Goal: Task Accomplishment & Management: Use online tool/utility

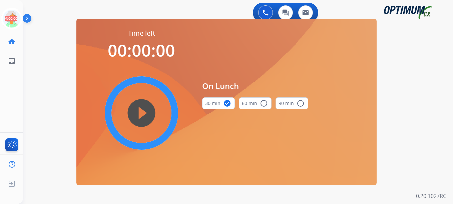
click at [13, 16] on icon at bounding box center [12, 19] width 22 height 22
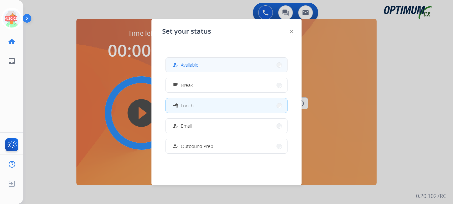
click at [201, 66] on button "how_to_reg Available" at bounding box center [226, 65] width 121 height 14
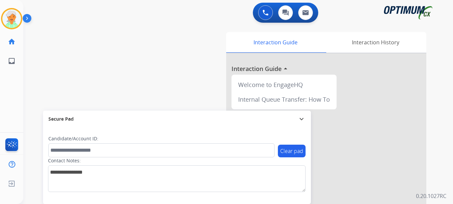
drag, startPoint x: 36, startPoint y: 94, endPoint x: 30, endPoint y: 82, distance: 13.3
click at [36, 94] on div "swap_horiz Break voice bridge close_fullscreen Connect 3-Way Call merge_type Se…" at bounding box center [230, 163] width 414 height 278
click at [16, 23] on img at bounding box center [11, 18] width 19 height 19
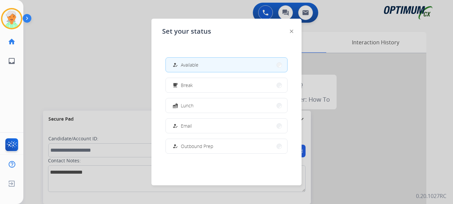
click at [191, 62] on span "Available" at bounding box center [190, 64] width 18 height 7
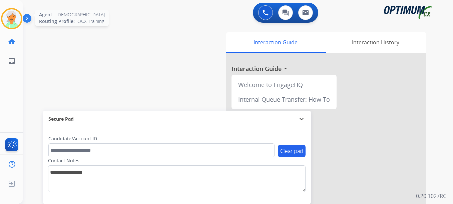
click at [17, 15] on img at bounding box center [11, 18] width 19 height 19
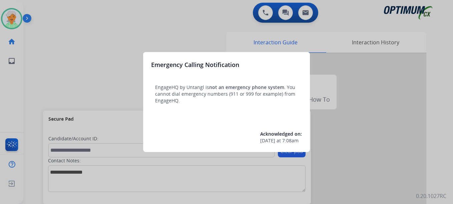
click at [11, 21] on div at bounding box center [226, 102] width 453 height 204
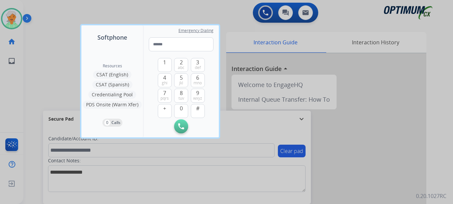
click at [11, 21] on div at bounding box center [226, 102] width 453 height 204
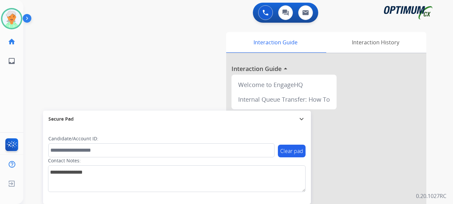
click at [11, 21] on img at bounding box center [11, 18] width 19 height 19
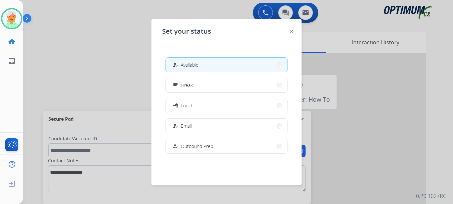
click at [60, 62] on div at bounding box center [226, 102] width 453 height 204
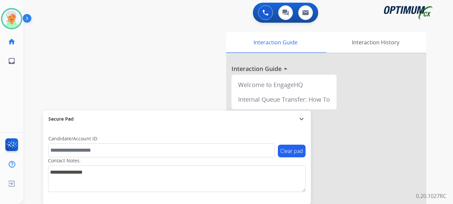
click at [65, 55] on div "swap_horiz Break voice bridge close_fullscreen Connect 3-Way Call merge_type Se…" at bounding box center [230, 163] width 414 height 278
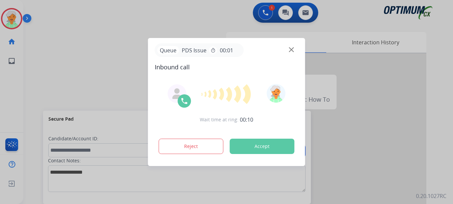
click at [260, 145] on button "Accept" at bounding box center [262, 146] width 65 height 15
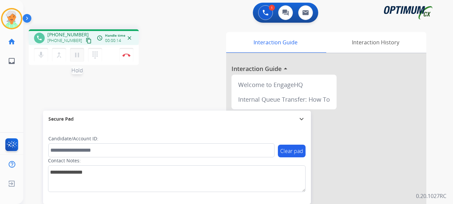
click at [78, 50] on button "pause Hold" at bounding box center [77, 55] width 14 height 14
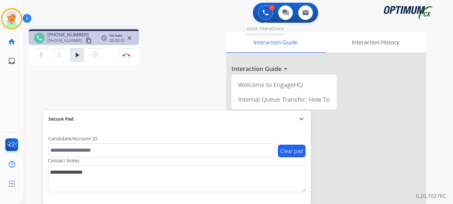
click at [261, 14] on button at bounding box center [265, 12] width 15 height 15
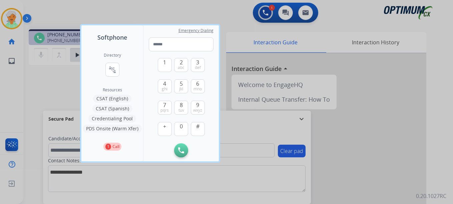
click at [150, 15] on div at bounding box center [226, 102] width 453 height 204
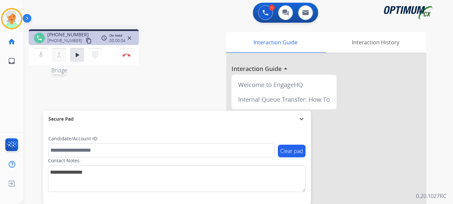
click at [59, 56] on mat-icon "merge_type" at bounding box center [59, 55] width 8 height 8
click at [265, 13] on img at bounding box center [266, 13] width 6 height 6
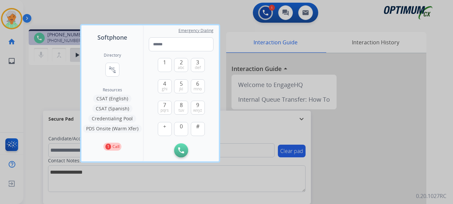
click at [110, 109] on button "CSAT (Spanish)" at bounding box center [112, 109] width 40 height 8
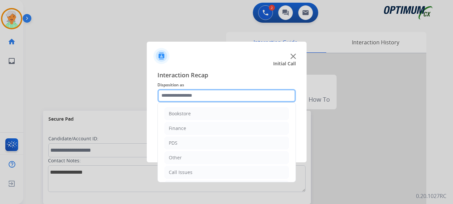
click at [210, 96] on input "text" at bounding box center [227, 95] width 138 height 13
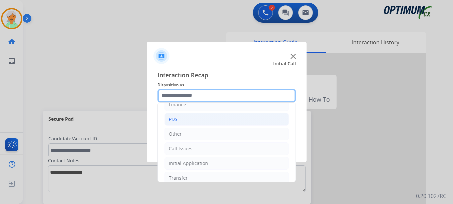
scroll to position [45, 0]
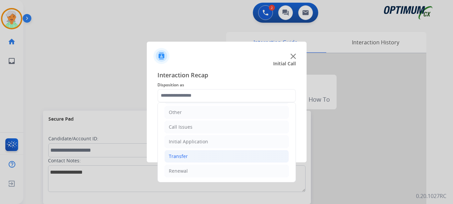
click at [193, 159] on li "Transfer" at bounding box center [227, 156] width 124 height 13
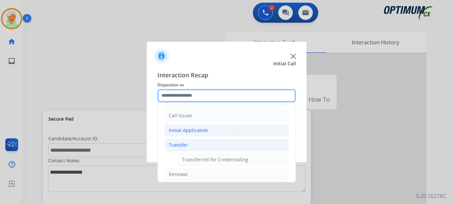
scroll to position [60, 0]
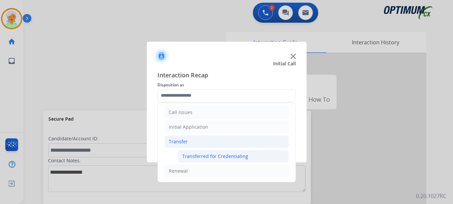
click at [204, 155] on div "Transferred for Credentialing" at bounding box center [215, 156] width 66 height 7
type input "**********"
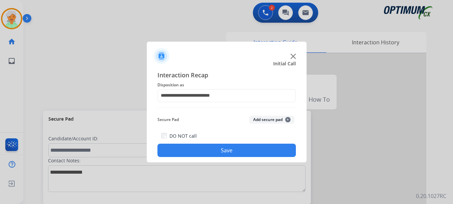
click at [206, 154] on button "Save" at bounding box center [227, 150] width 138 height 13
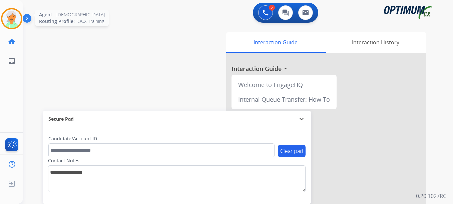
click at [11, 18] on img at bounding box center [11, 18] width 19 height 19
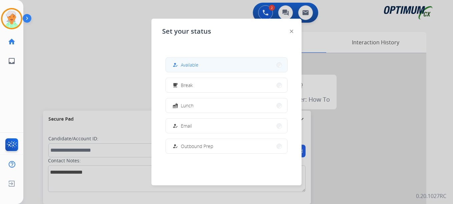
click at [184, 61] on button "how_to_reg Available" at bounding box center [226, 65] width 121 height 14
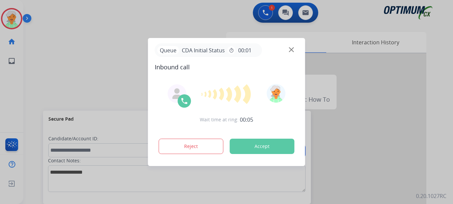
click at [279, 148] on button "Accept" at bounding box center [262, 146] width 65 height 15
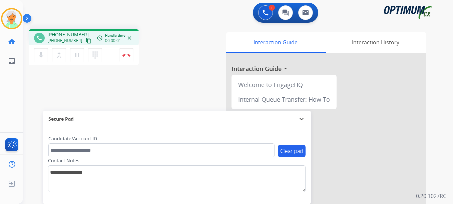
click at [86, 41] on mat-icon "content_copy" at bounding box center [89, 41] width 6 height 6
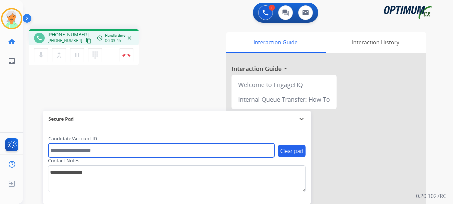
click at [71, 152] on input "text" at bounding box center [161, 150] width 226 height 14
paste input "*******"
type input "*******"
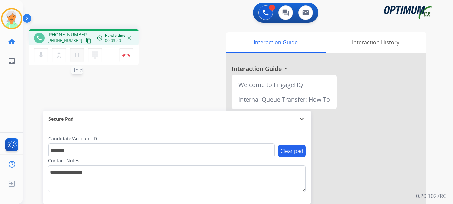
click at [82, 55] on button "pause Hold" at bounding box center [77, 55] width 14 height 14
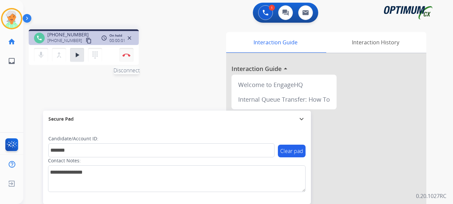
click at [123, 57] on button "Disconnect" at bounding box center [126, 55] width 14 height 14
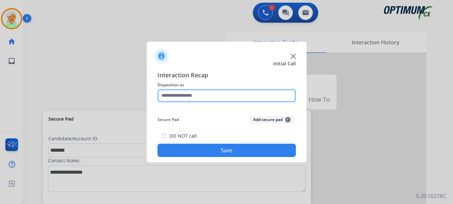
click at [194, 99] on input "text" at bounding box center [227, 95] width 138 height 13
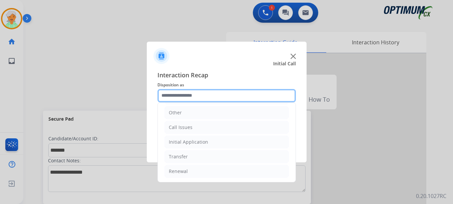
scroll to position [45, 0]
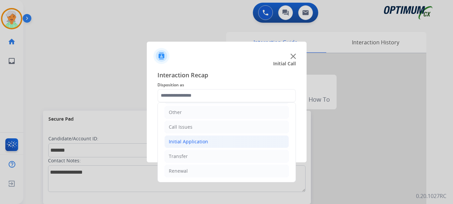
click at [196, 142] on div "Initial Application" at bounding box center [188, 141] width 39 height 7
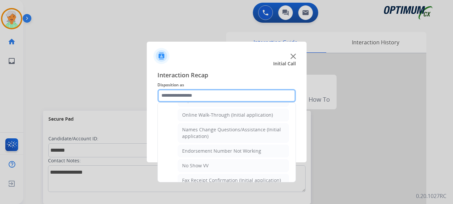
scroll to position [179, 0]
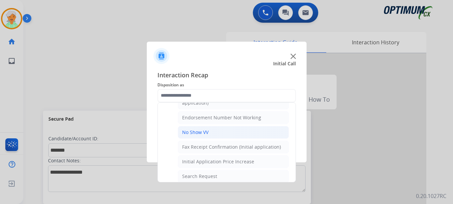
click at [201, 136] on li "No Show VV" at bounding box center [233, 132] width 111 height 13
type input "**********"
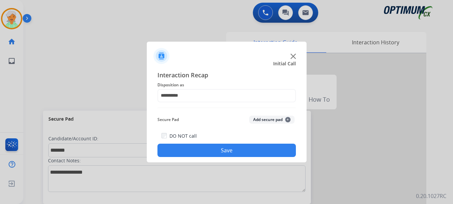
click at [202, 150] on button "Save" at bounding box center [227, 150] width 138 height 13
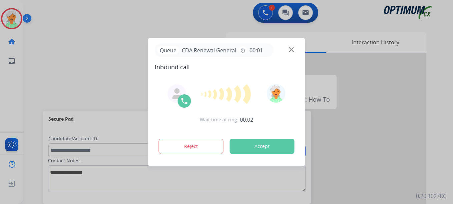
click at [283, 140] on button "Accept" at bounding box center [262, 146] width 65 height 15
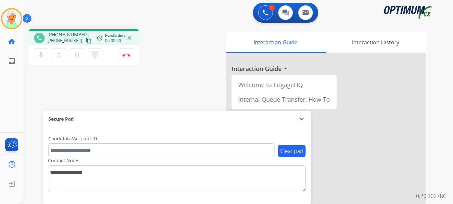
click at [86, 42] on mat-icon "content_copy" at bounding box center [89, 41] width 6 height 6
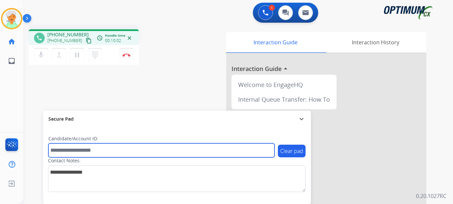
click at [58, 154] on input "text" at bounding box center [161, 150] width 226 height 14
paste input "*******"
type input "*******"
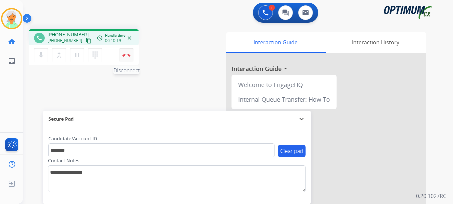
click at [132, 58] on button "Disconnect" at bounding box center [126, 55] width 14 height 14
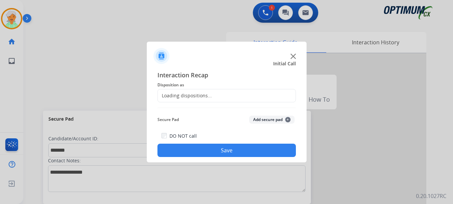
click at [194, 91] on div "Loading dispositions..." at bounding box center [227, 95] width 138 height 13
click at [194, 97] on div "Loading dispositions..." at bounding box center [185, 95] width 54 height 7
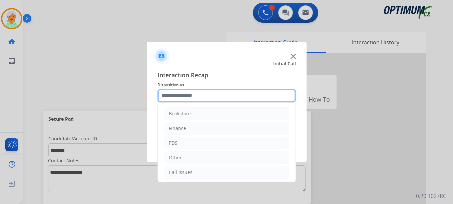
click at [196, 98] on input "text" at bounding box center [227, 95] width 138 height 13
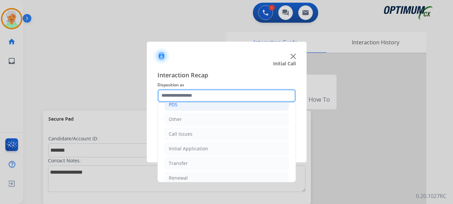
scroll to position [45, 0]
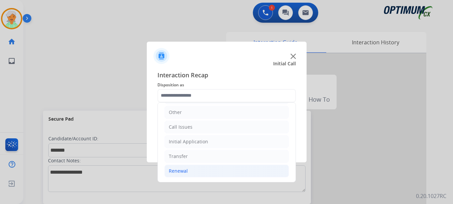
click at [181, 173] on div "Renewal" at bounding box center [178, 171] width 19 height 7
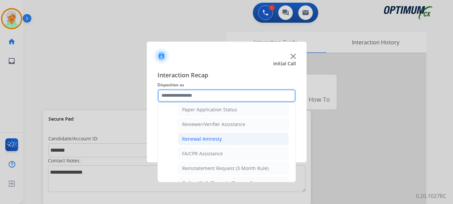
scroll to position [258, 0]
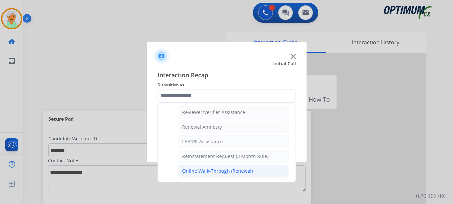
click at [214, 170] on div "Online Walk-Through (Renewal)" at bounding box center [217, 171] width 71 height 7
type input "**********"
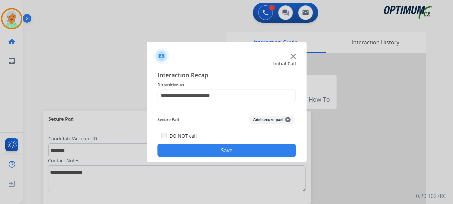
click at [216, 154] on button "Save" at bounding box center [227, 150] width 138 height 13
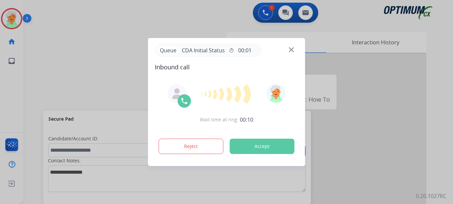
click at [249, 144] on button "Accept" at bounding box center [262, 146] width 65 height 15
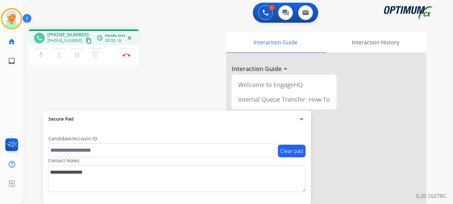
click at [86, 41] on mat-icon "content_copy" at bounding box center [89, 41] width 6 height 6
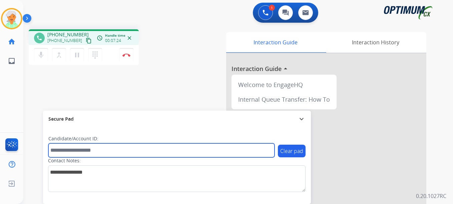
click at [65, 153] on input "text" at bounding box center [161, 150] width 226 height 14
paste input "*******"
type input "*******"
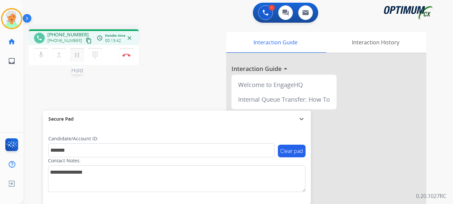
click at [75, 58] on mat-icon "pause" at bounding box center [77, 55] width 8 height 8
click at [126, 55] on img at bounding box center [126, 54] width 8 height 3
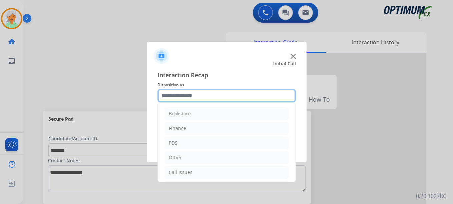
click at [191, 97] on input "text" at bounding box center [227, 95] width 138 height 13
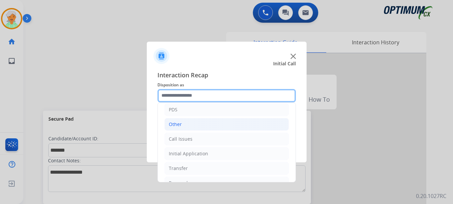
scroll to position [45, 0]
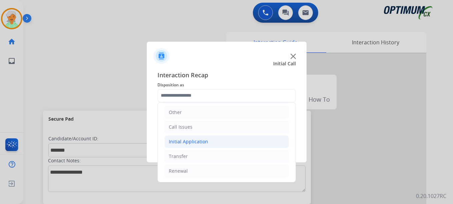
click at [186, 140] on div "Initial Application" at bounding box center [188, 141] width 39 height 7
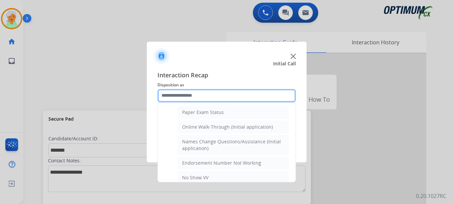
scroll to position [145, 0]
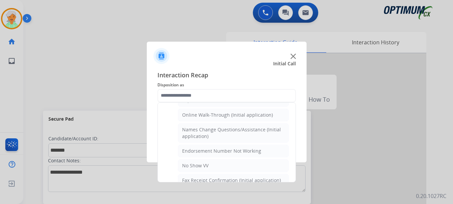
click at [212, 118] on div "Online Walk-Through (Initial application)" at bounding box center [227, 115] width 91 height 7
type input "**********"
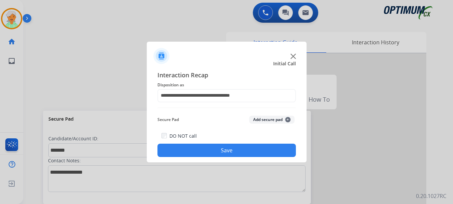
click at [215, 149] on button "Save" at bounding box center [227, 150] width 138 height 13
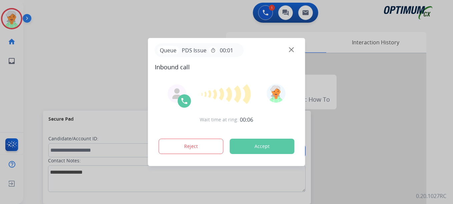
click at [33, 62] on div at bounding box center [226, 102] width 453 height 204
click at [280, 148] on button "Accept" at bounding box center [262, 146] width 65 height 15
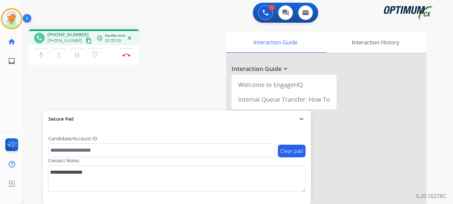
click at [86, 42] on mat-icon "content_copy" at bounding box center [89, 41] width 6 height 6
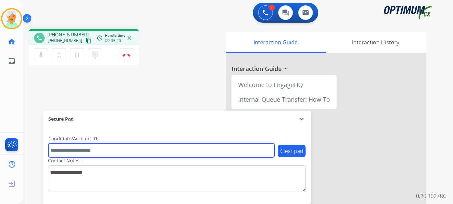
click at [63, 149] on input "text" at bounding box center [161, 150] width 226 height 14
paste input "*******"
type input "*******"
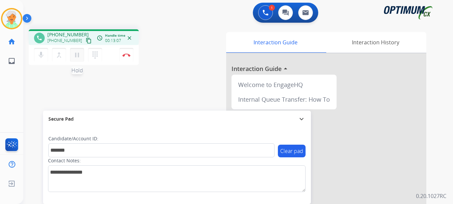
click at [80, 59] on mat-icon "pause" at bounding box center [77, 55] width 8 height 8
click at [129, 58] on button "Disconnect" at bounding box center [126, 55] width 14 height 14
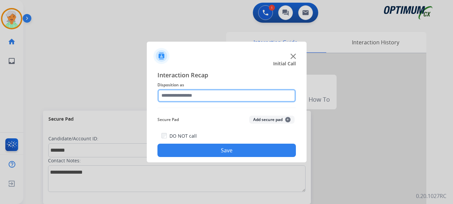
click at [184, 94] on input "text" at bounding box center [227, 95] width 138 height 13
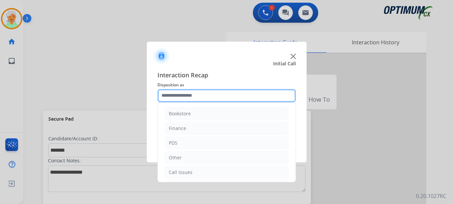
scroll to position [45, 0]
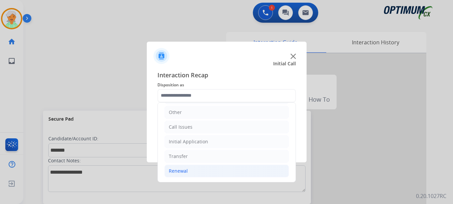
click at [191, 168] on li "Renewal" at bounding box center [227, 171] width 124 height 13
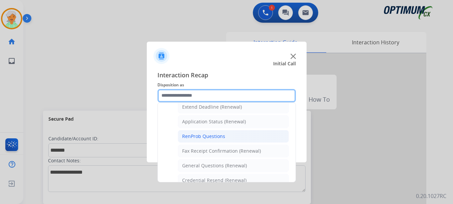
scroll to position [179, 0]
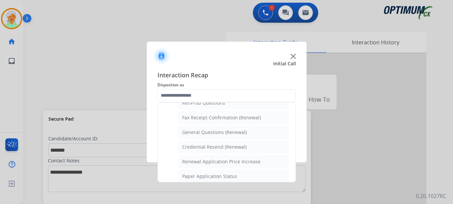
click at [205, 133] on div "General Questions (Renewal)" at bounding box center [214, 132] width 65 height 7
type input "**********"
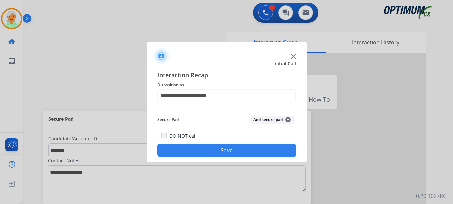
click at [208, 150] on button "Save" at bounding box center [227, 150] width 138 height 13
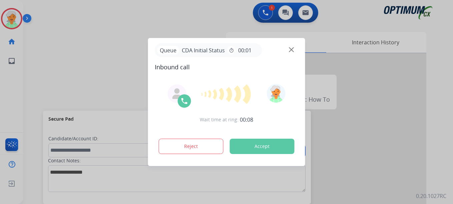
click at [249, 145] on button "Accept" at bounding box center [262, 146] width 65 height 15
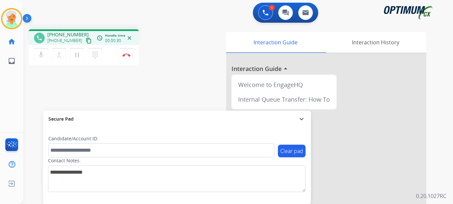
click at [86, 43] on mat-icon "content_copy" at bounding box center [89, 41] width 6 height 6
click at [86, 42] on mat-icon "content_copy" at bounding box center [89, 41] width 6 height 6
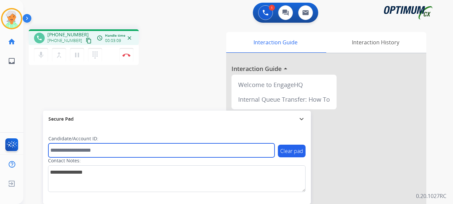
click at [61, 149] on input "text" at bounding box center [161, 150] width 226 height 14
paste input "*******"
type input "*******"
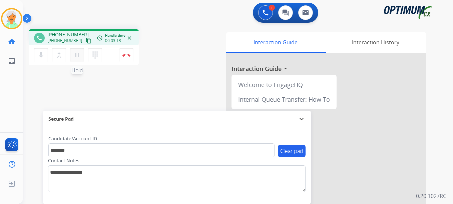
click at [80, 55] on mat-icon "pause" at bounding box center [77, 55] width 8 height 8
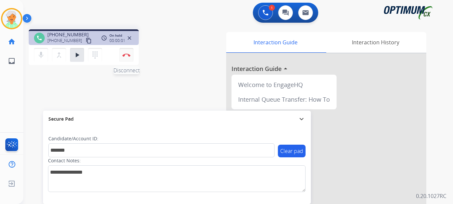
click at [131, 54] on button "Disconnect" at bounding box center [126, 55] width 14 height 14
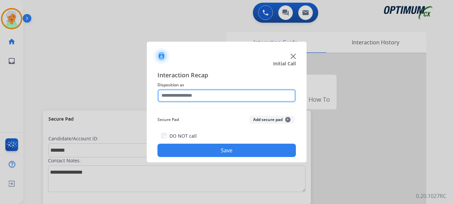
click at [174, 94] on input "text" at bounding box center [227, 95] width 138 height 13
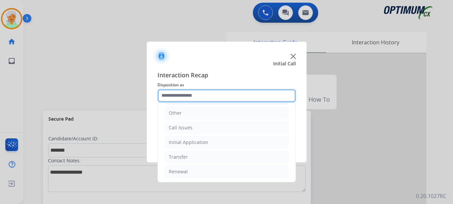
scroll to position [45, 0]
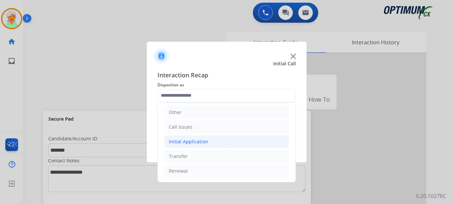
click at [200, 144] on div "Initial Application" at bounding box center [188, 141] width 39 height 7
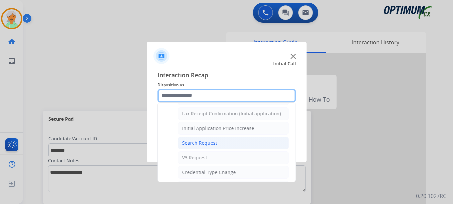
scroll to position [179, 0]
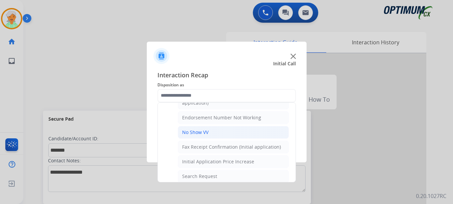
click at [201, 132] on div "No Show VV" at bounding box center [195, 132] width 26 height 7
type input "**********"
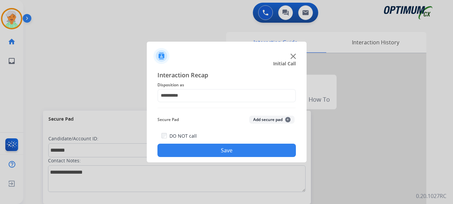
click at [207, 151] on button "Save" at bounding box center [227, 150] width 138 height 13
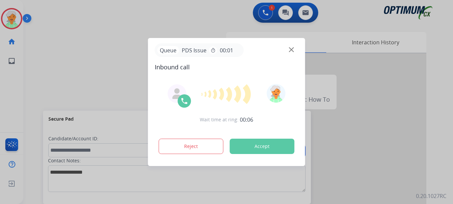
click at [260, 145] on button "Accept" at bounding box center [262, 146] width 65 height 15
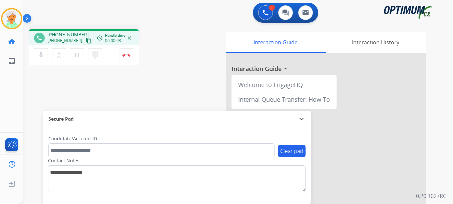
click at [86, 42] on mat-icon "content_copy" at bounding box center [89, 41] width 6 height 6
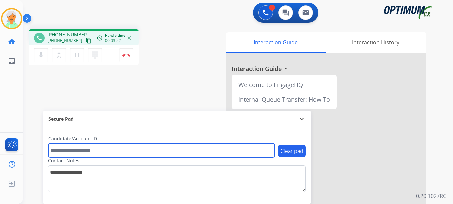
click at [62, 150] on input "text" at bounding box center [161, 150] width 226 height 14
paste input "*******"
type input "*******"
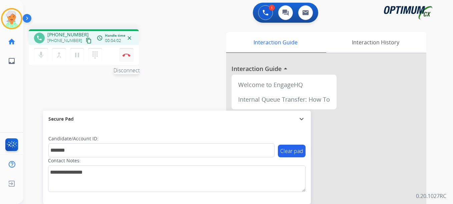
click at [123, 59] on button "Disconnect" at bounding box center [126, 55] width 14 height 14
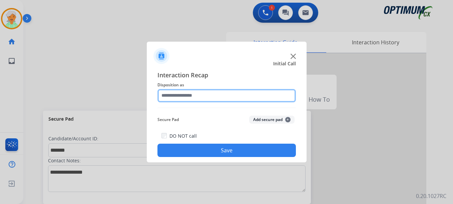
click at [177, 95] on input "text" at bounding box center [227, 95] width 138 height 13
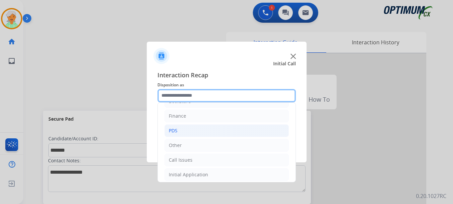
scroll to position [12, 0]
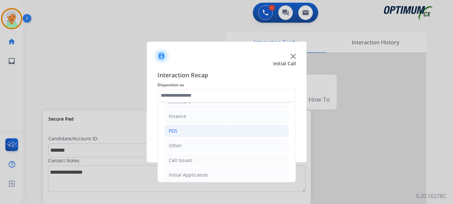
click at [187, 128] on li "PDS" at bounding box center [227, 131] width 124 height 13
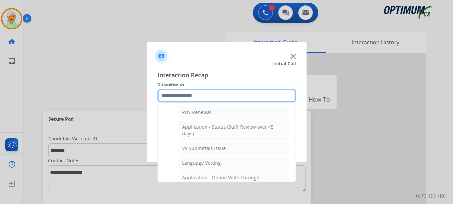
scroll to position [112, 0]
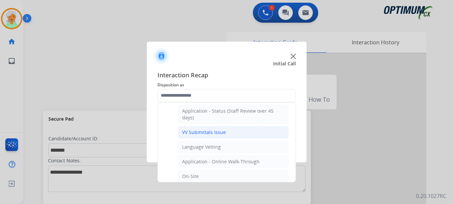
click at [201, 134] on div "VV Submittals Issue" at bounding box center [204, 132] width 44 height 7
type input "**********"
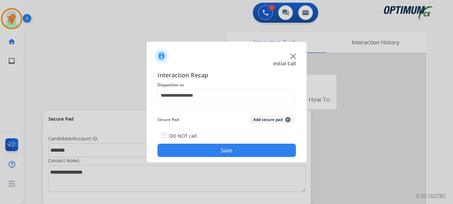
click at [204, 158] on div "**********" at bounding box center [227, 114] width 160 height 98
click at [183, 149] on button "Save" at bounding box center [227, 150] width 138 height 13
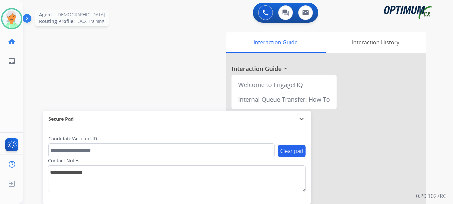
click at [15, 19] on img at bounding box center [11, 18] width 19 height 19
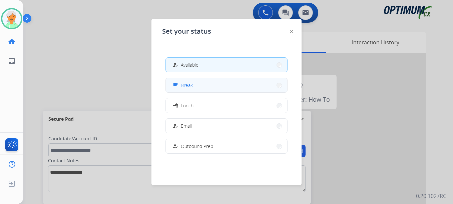
click at [198, 91] on button "free_breakfast Break" at bounding box center [226, 85] width 121 height 14
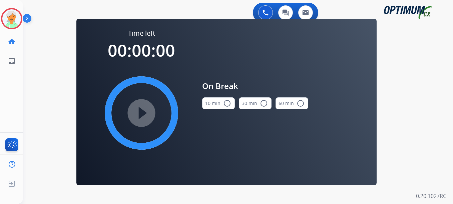
click at [226, 104] on mat-icon "radio_button_unchecked" at bounding box center [227, 103] width 8 height 8
click at [145, 115] on mat-icon "play_circle_filled" at bounding box center [141, 113] width 8 height 8
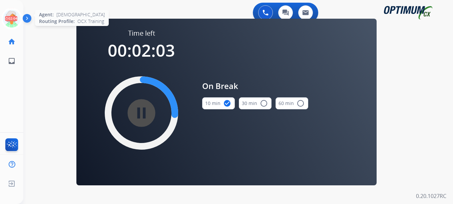
click at [20, 20] on icon at bounding box center [12, 19] width 22 height 22
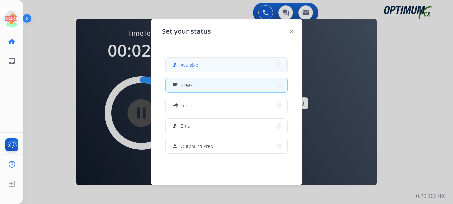
click at [199, 62] on span "Available" at bounding box center [190, 64] width 18 height 7
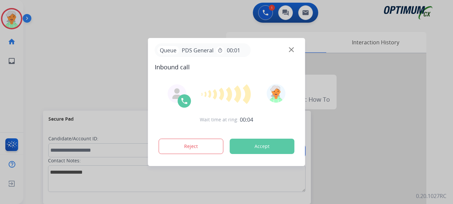
click at [255, 152] on button "Accept" at bounding box center [262, 146] width 65 height 15
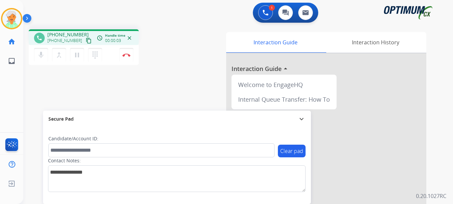
click at [86, 40] on mat-icon "content_copy" at bounding box center [89, 41] width 6 height 6
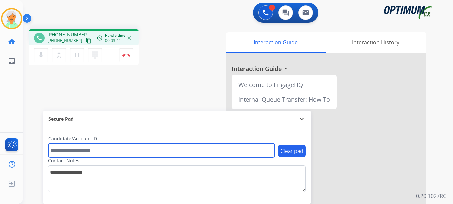
click at [63, 153] on input "text" at bounding box center [161, 150] width 226 height 14
paste input "*******"
type input "*******"
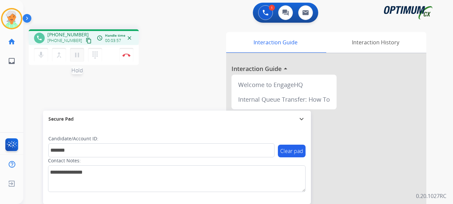
click at [80, 59] on button "pause Hold" at bounding box center [77, 55] width 14 height 14
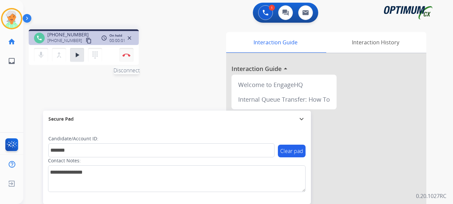
click at [129, 54] on img at bounding box center [126, 54] width 8 height 3
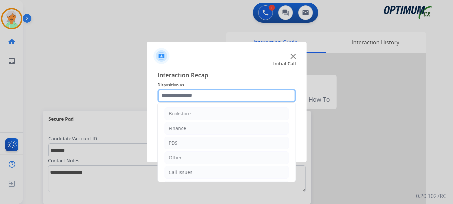
click at [188, 93] on input "text" at bounding box center [227, 95] width 138 height 13
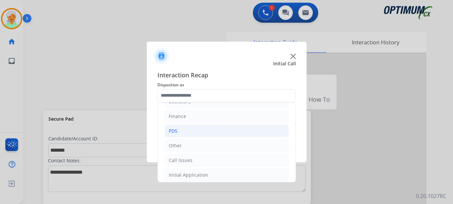
click at [181, 133] on li "PDS" at bounding box center [227, 131] width 124 height 13
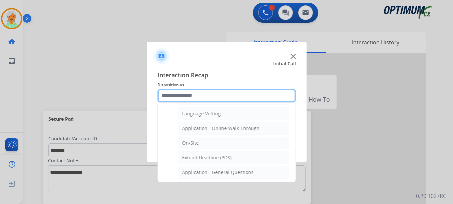
scroll to position [179, 0]
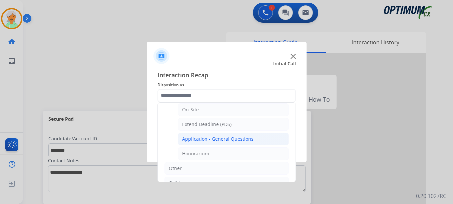
click at [191, 143] on li "Application - General Questions" at bounding box center [233, 139] width 111 height 13
type input "**********"
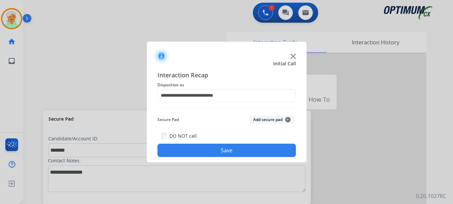
click at [199, 160] on div "**********" at bounding box center [227, 114] width 160 height 98
drag, startPoint x: 198, startPoint y: 154, endPoint x: 197, endPoint y: 149, distance: 4.1
click at [198, 153] on button "Save" at bounding box center [227, 150] width 138 height 13
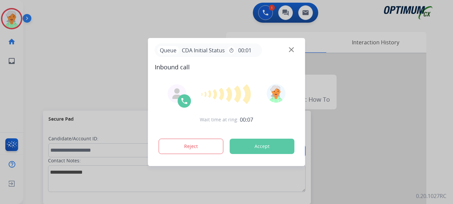
click at [260, 144] on button "Accept" at bounding box center [262, 146] width 65 height 15
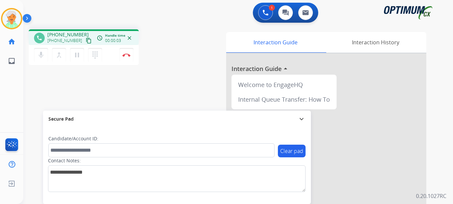
click at [86, 42] on mat-icon "content_copy" at bounding box center [89, 41] width 6 height 6
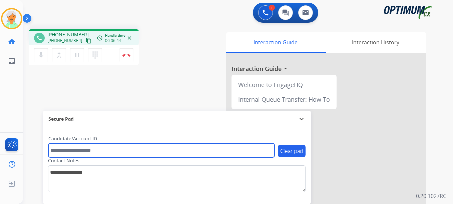
click at [73, 148] on input "text" at bounding box center [161, 150] width 226 height 14
paste input "*******"
type input "*******"
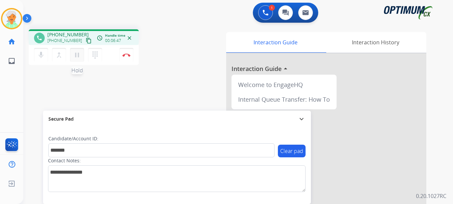
drag, startPoint x: 80, startPoint y: 56, endPoint x: 94, endPoint y: 59, distance: 15.0
click at [80, 56] on mat-icon "pause" at bounding box center [77, 55] width 8 height 8
click at [128, 57] on button "Disconnect" at bounding box center [126, 55] width 14 height 14
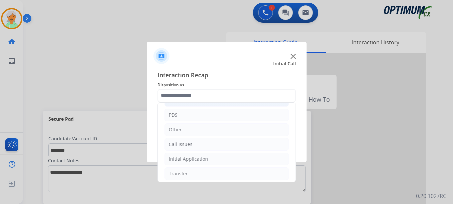
scroll to position [45, 0]
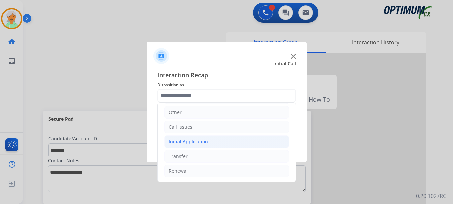
click at [193, 141] on div "Initial Application" at bounding box center [188, 141] width 39 height 7
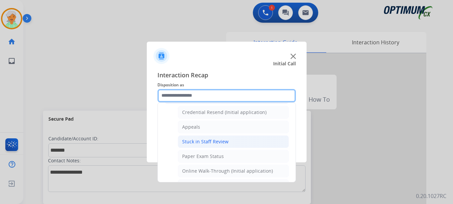
scroll to position [112, 0]
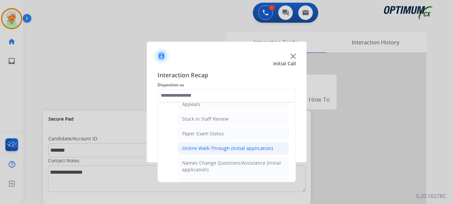
click at [198, 146] on div "Online Walk-Through (Initial application)" at bounding box center [227, 148] width 91 height 7
type input "**********"
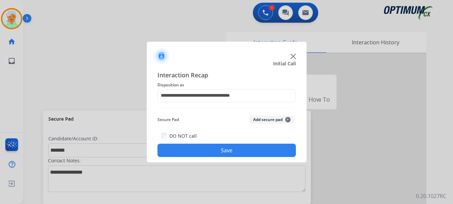
click at [198, 147] on button "Save" at bounding box center [227, 150] width 138 height 13
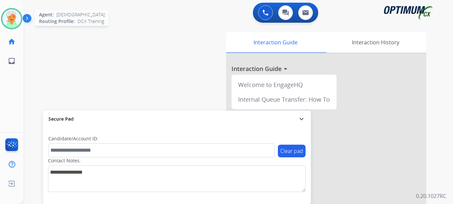
click at [17, 17] on img at bounding box center [11, 18] width 19 height 19
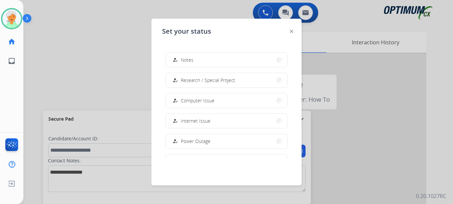
scroll to position [167, 0]
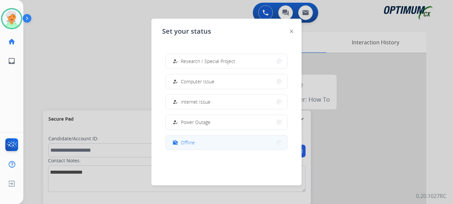
click at [182, 136] on button "work_off Offline" at bounding box center [226, 142] width 121 height 14
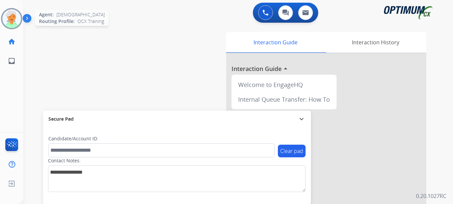
click at [18, 24] on img at bounding box center [11, 18] width 19 height 19
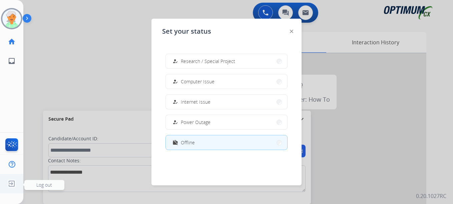
click at [14, 179] on img at bounding box center [12, 184] width 12 height 13
click at [37, 183] on span "Log out" at bounding box center [44, 185] width 16 height 6
